Goal: Find contact information: Find contact information

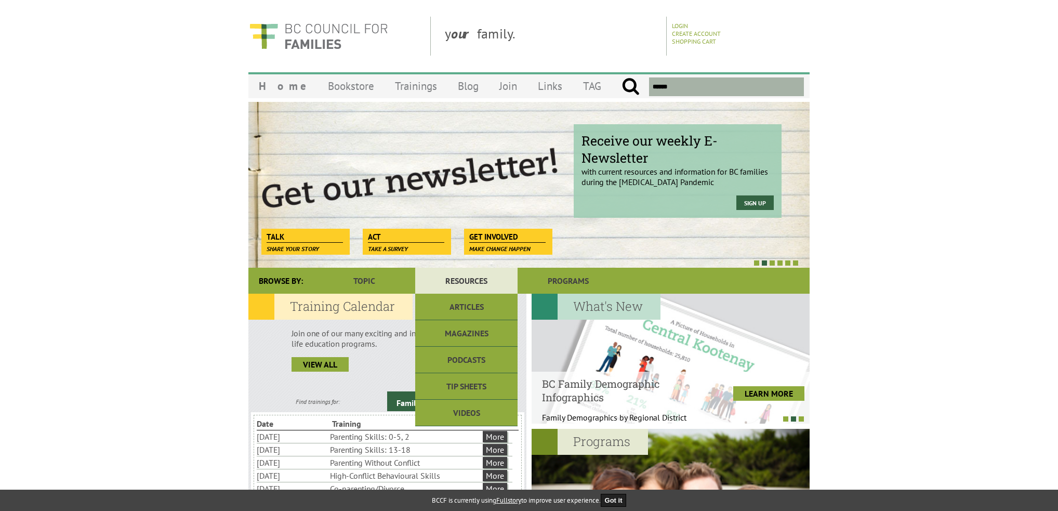
click at [478, 279] on link "Resources" at bounding box center [466, 281] width 102 height 26
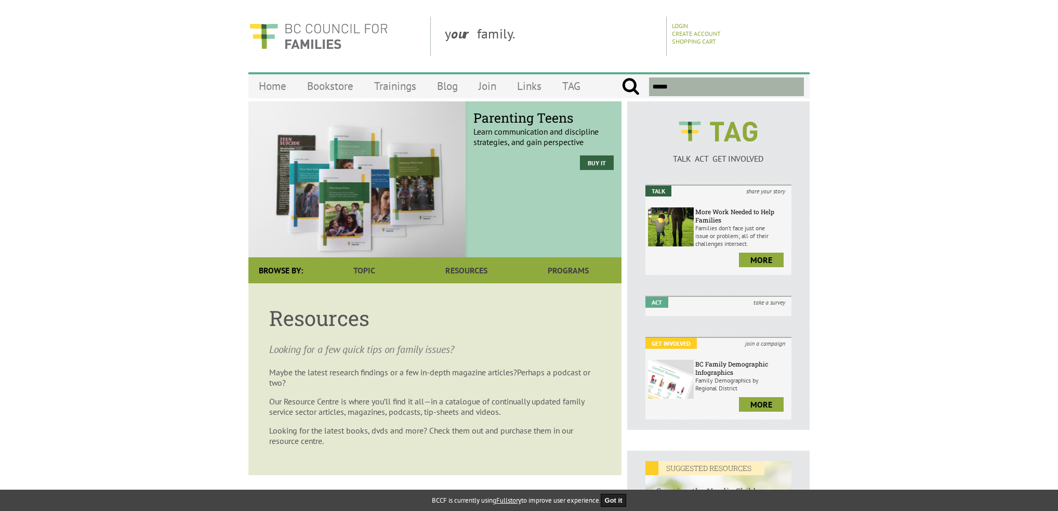
click at [690, 87] on input "text" at bounding box center [726, 86] width 155 height 19
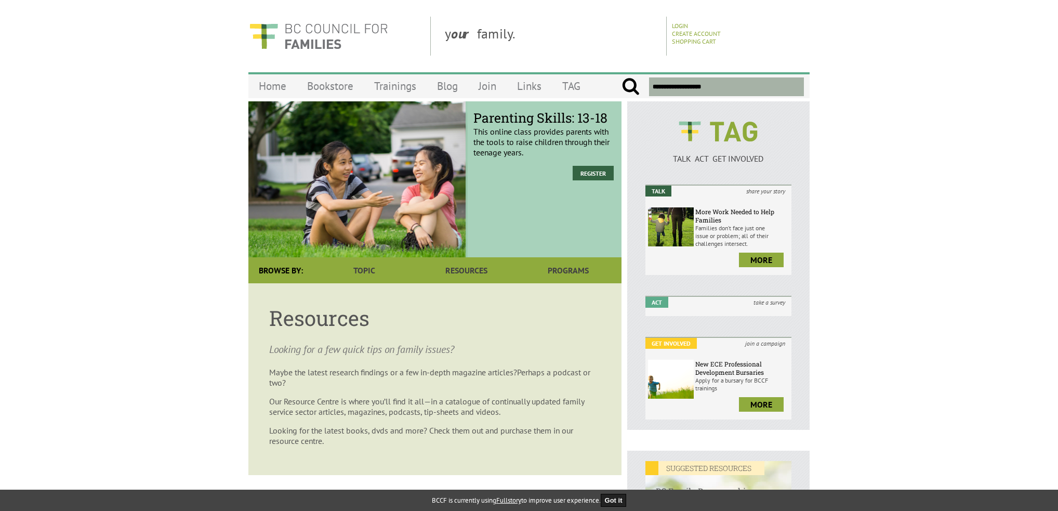
click at [621, 77] on input "submit" at bounding box center [630, 86] width 18 height 19
type input "**********"
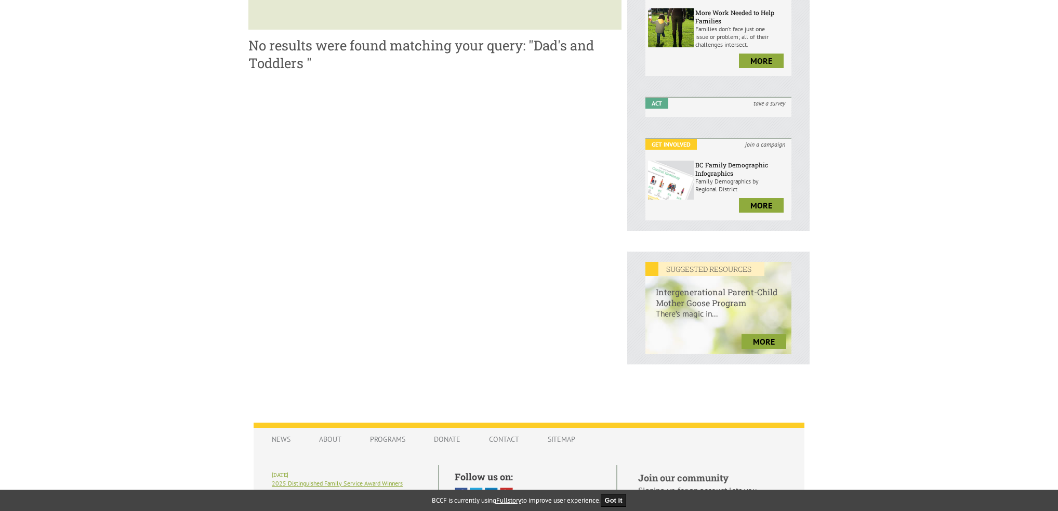
scroll to position [301, 0]
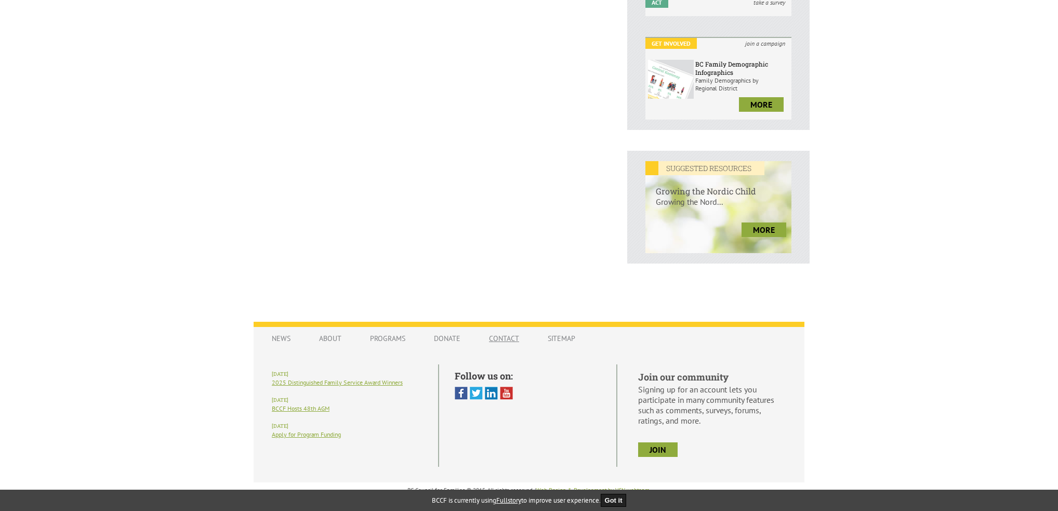
click at [515, 336] on link "Contact" at bounding box center [504, 338] width 51 height 20
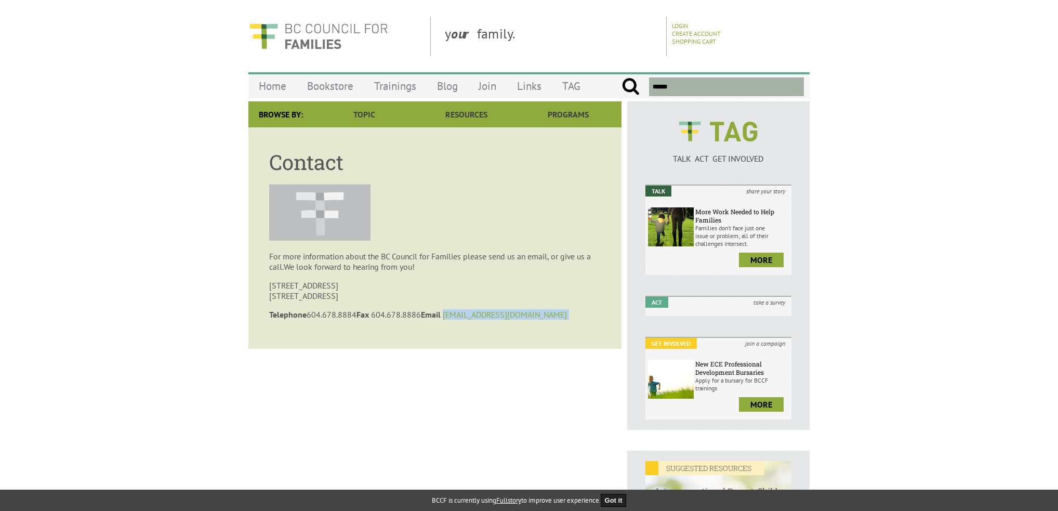
drag, startPoint x: 503, startPoint y: 318, endPoint x: 454, endPoint y: 317, distance: 48.9
click at [454, 317] on p "Telephone 604.678.8884 Fax 604.678.8886 Email bccf@bccf.ca" at bounding box center [434, 314] width 331 height 10
copy p "bccf@bccf.ca"
